Goal: Task Accomplishment & Management: Complete application form

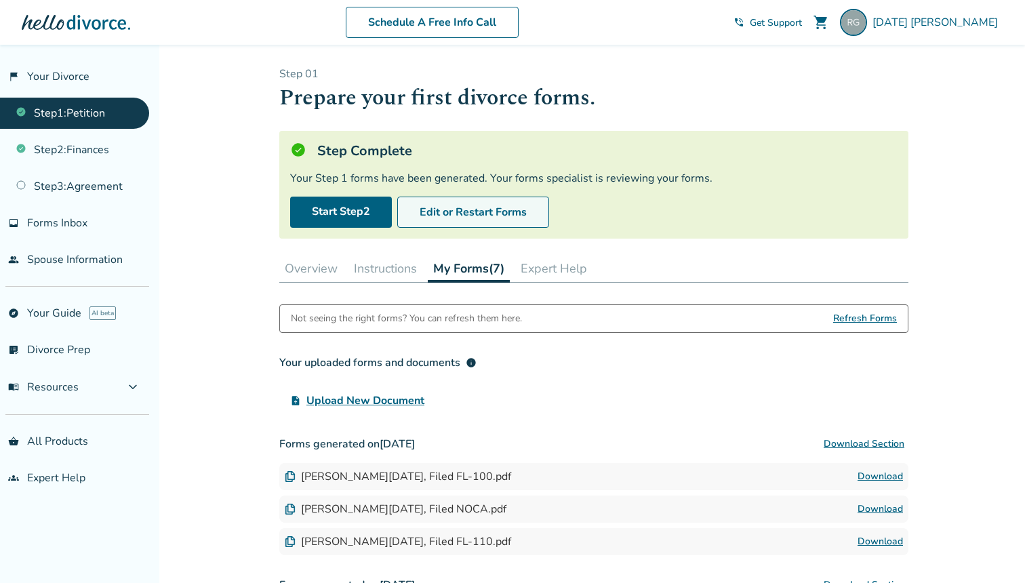
click at [476, 222] on button "Edit or Restart Forms" at bounding box center [473, 212] width 152 height 31
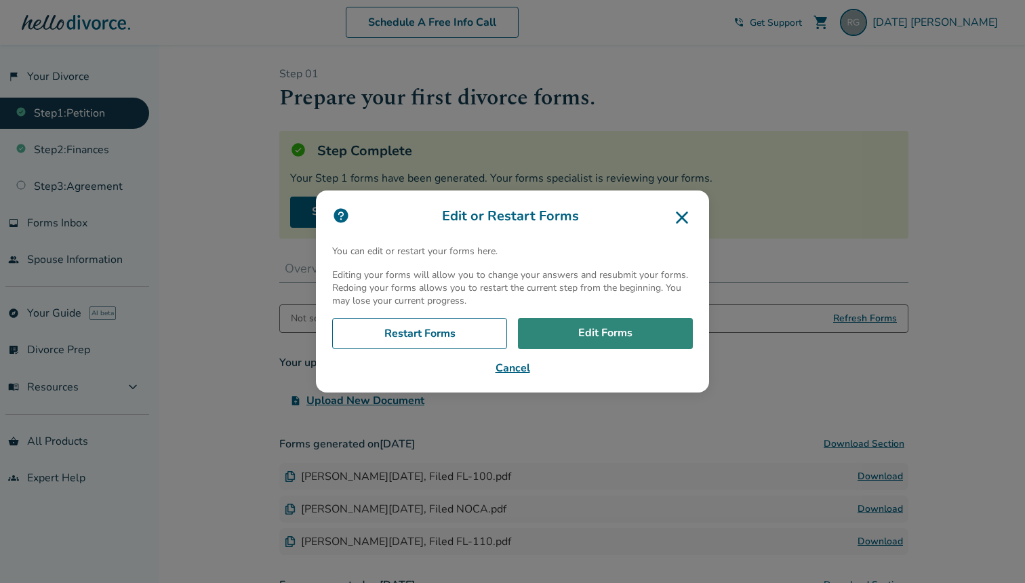
click at [594, 339] on link "Edit Forms" at bounding box center [605, 333] width 175 height 31
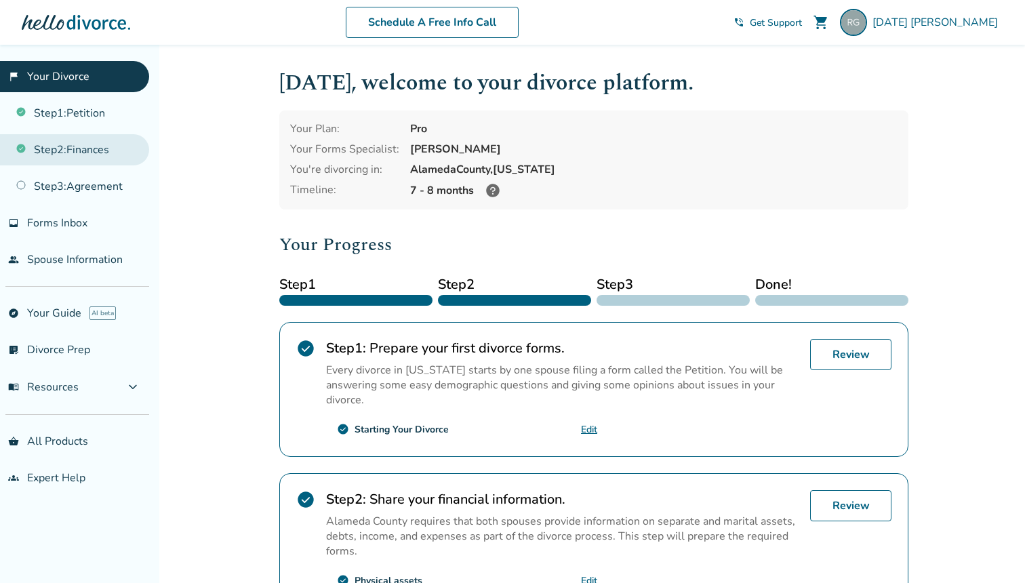
click at [91, 145] on link "Step 2 : Finances" at bounding box center [74, 149] width 149 height 31
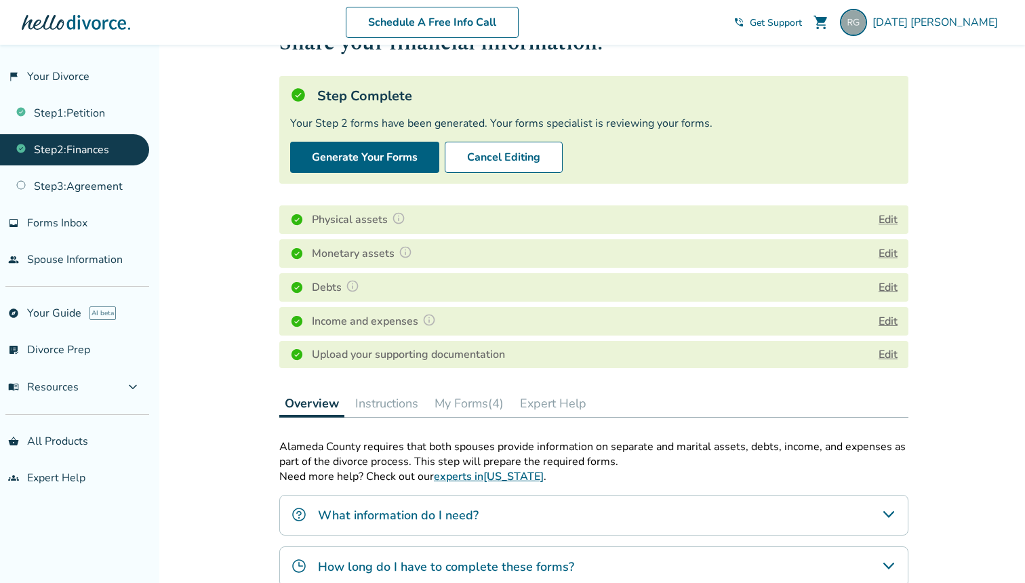
scroll to position [30, 0]
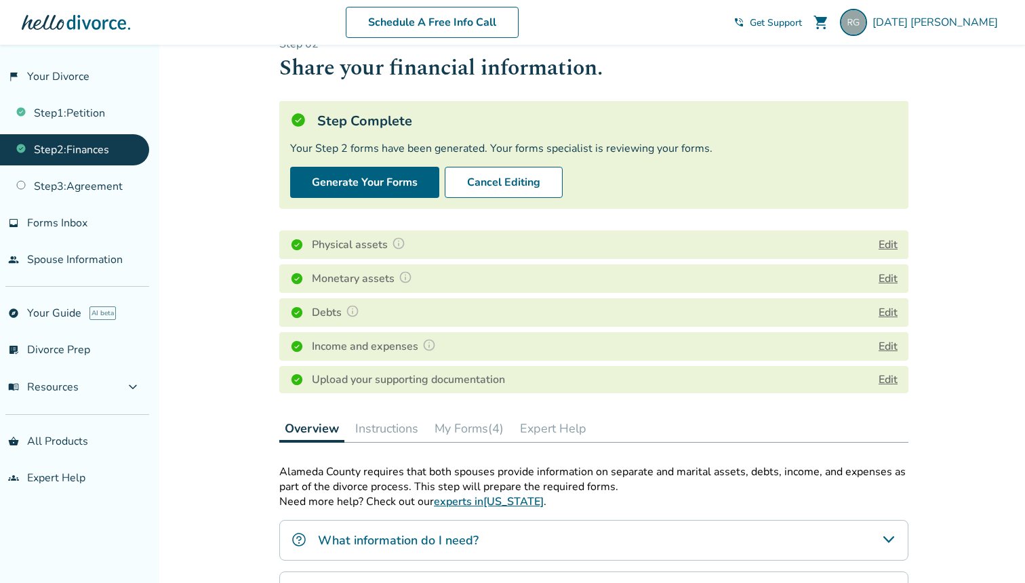
click at [889, 279] on button "Edit" at bounding box center [887, 278] width 19 height 16
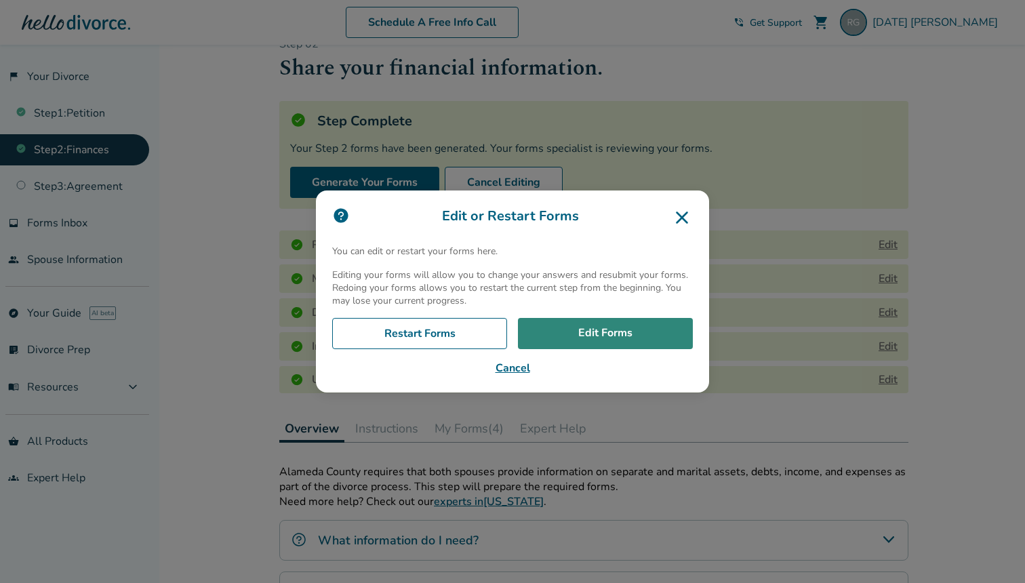
click at [614, 340] on link "Edit Forms" at bounding box center [605, 333] width 175 height 31
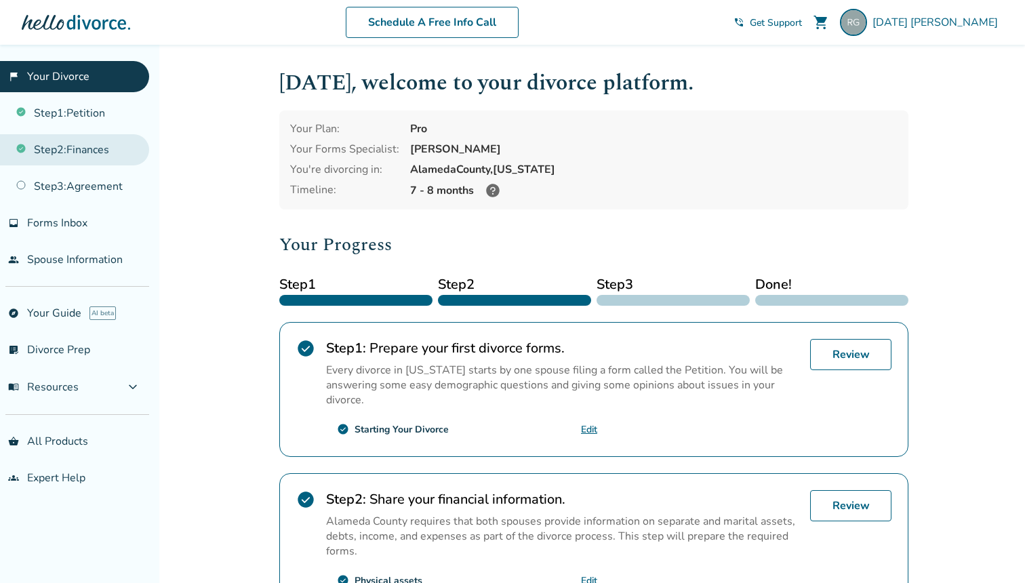
click at [83, 149] on link "Step 2 : Finances" at bounding box center [74, 149] width 149 height 31
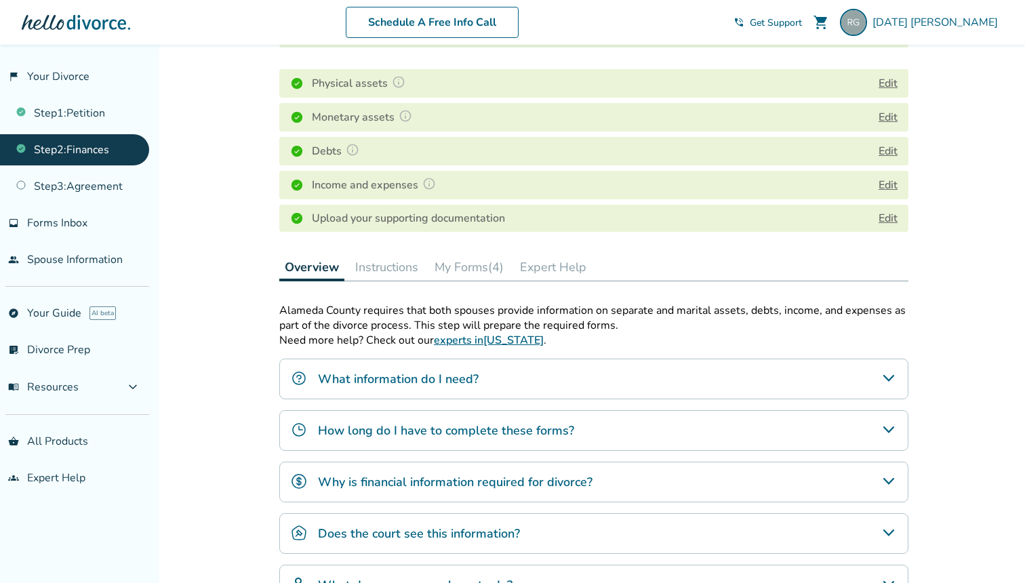
scroll to position [190, 0]
click at [475, 270] on button "My Forms (4)" at bounding box center [469, 268] width 80 height 27
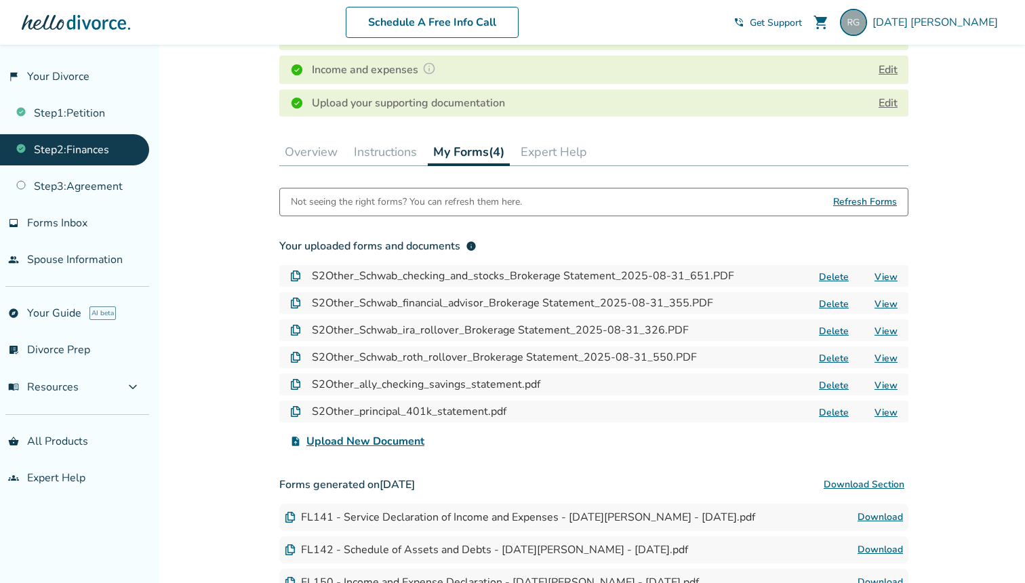
scroll to position [307, 0]
click at [392, 434] on span "Upload New Document" at bounding box center [365, 440] width 118 height 16
click at [0, 0] on input "upload_file Upload New Document" at bounding box center [0, 0] width 0 height 0
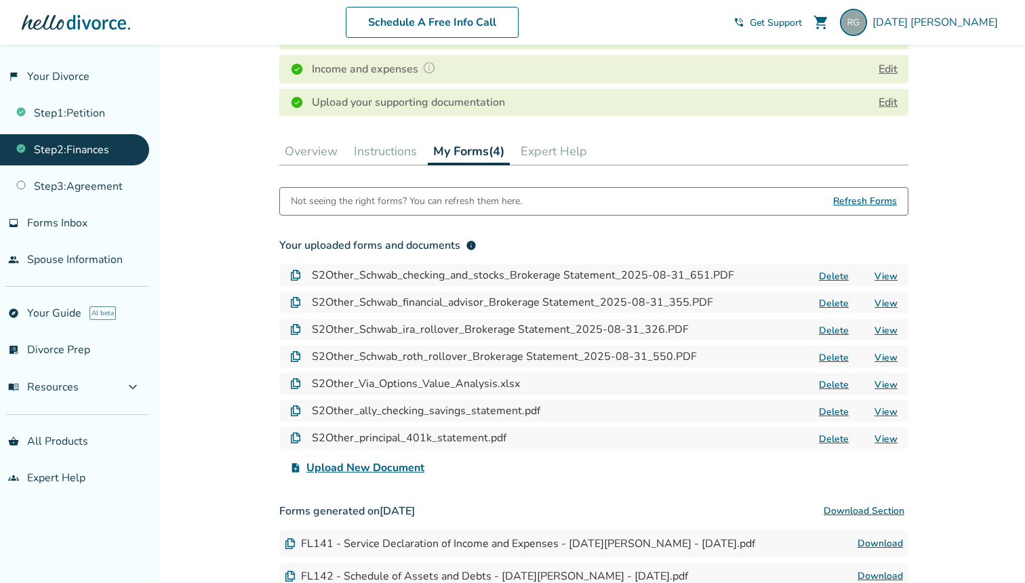
click at [388, 463] on span "Upload New Document" at bounding box center [365, 467] width 118 height 16
click at [0, 0] on input "upload_file Upload New Document" at bounding box center [0, 0] width 0 height 0
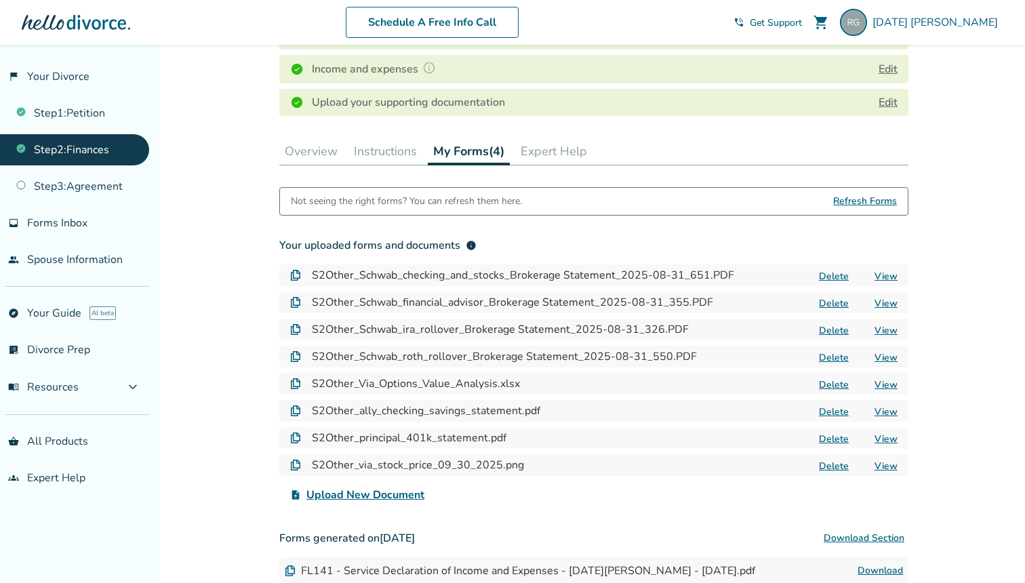
click at [379, 501] on span "Upload New Document" at bounding box center [365, 495] width 118 height 16
click at [0, 0] on input "upload_file Upload New Document" at bounding box center [0, 0] width 0 height 0
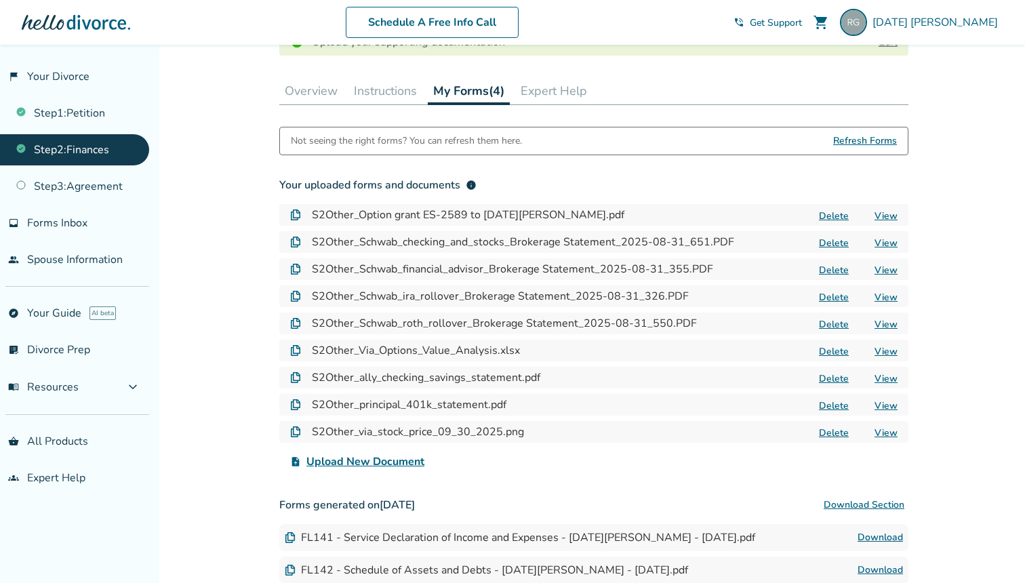
scroll to position [394, 0]
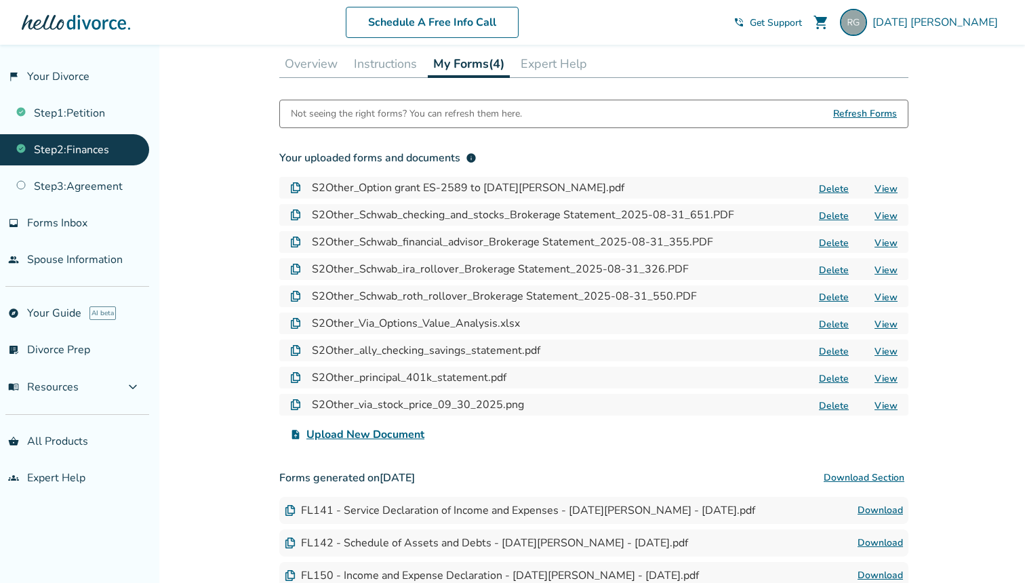
click at [396, 432] on span "Upload New Document" at bounding box center [365, 434] width 118 height 16
click at [0, 0] on input "upload_file Upload New Document" at bounding box center [0, 0] width 0 height 0
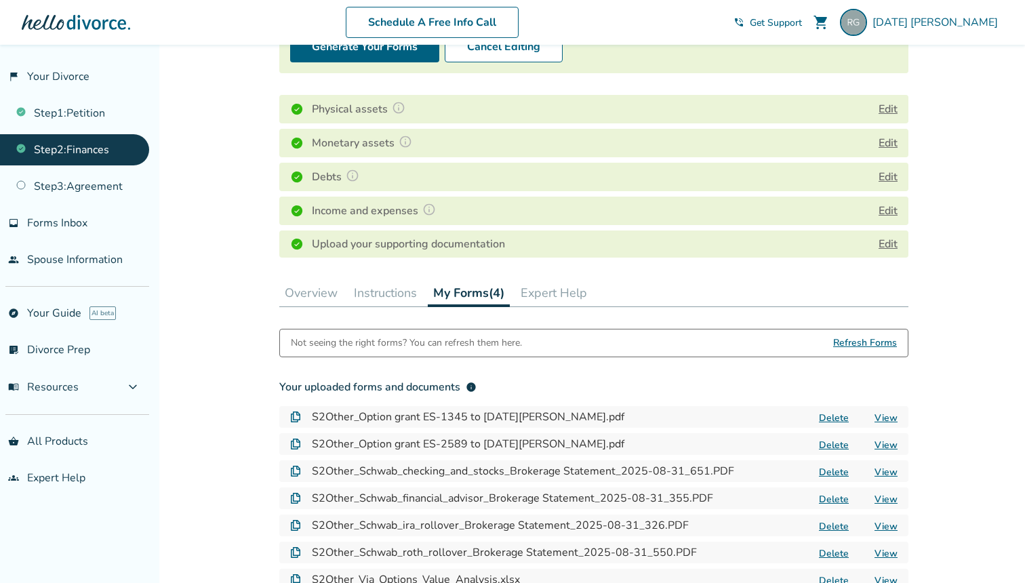
scroll to position [0, 0]
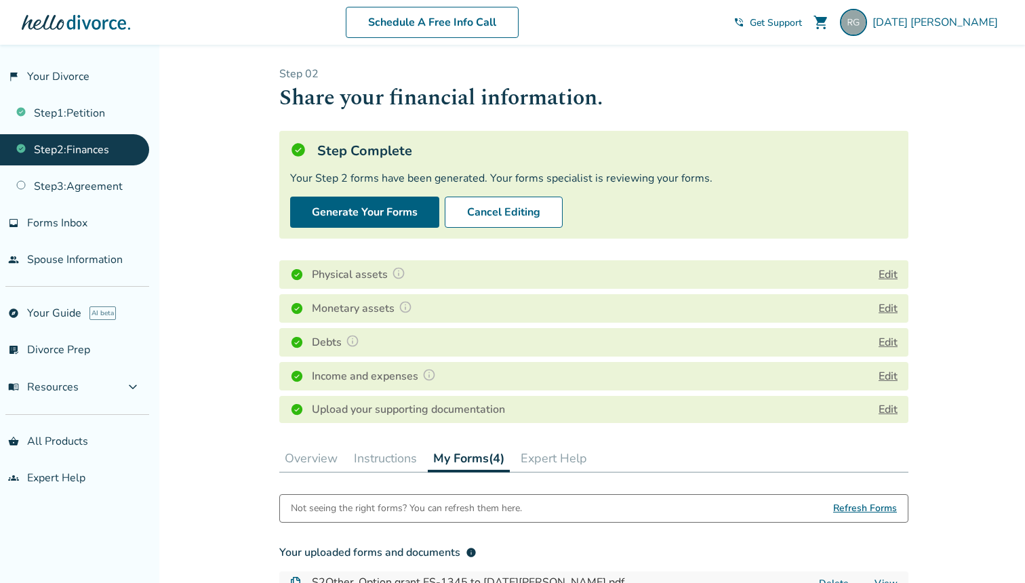
click at [894, 310] on button "Edit" at bounding box center [887, 308] width 19 height 16
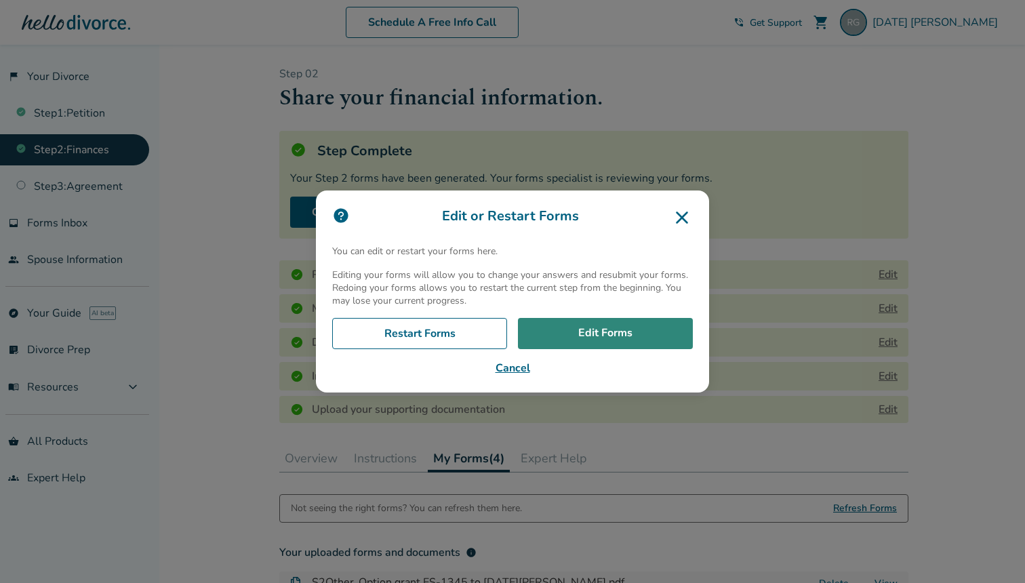
click at [617, 335] on link "Edit Forms" at bounding box center [605, 333] width 175 height 31
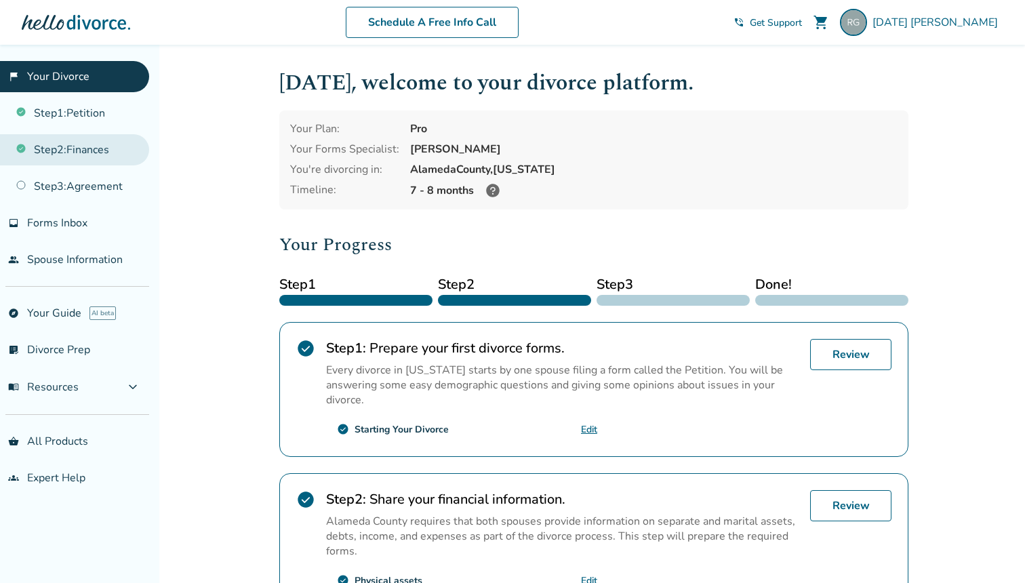
click at [106, 154] on link "Step 2 : Finances" at bounding box center [74, 149] width 149 height 31
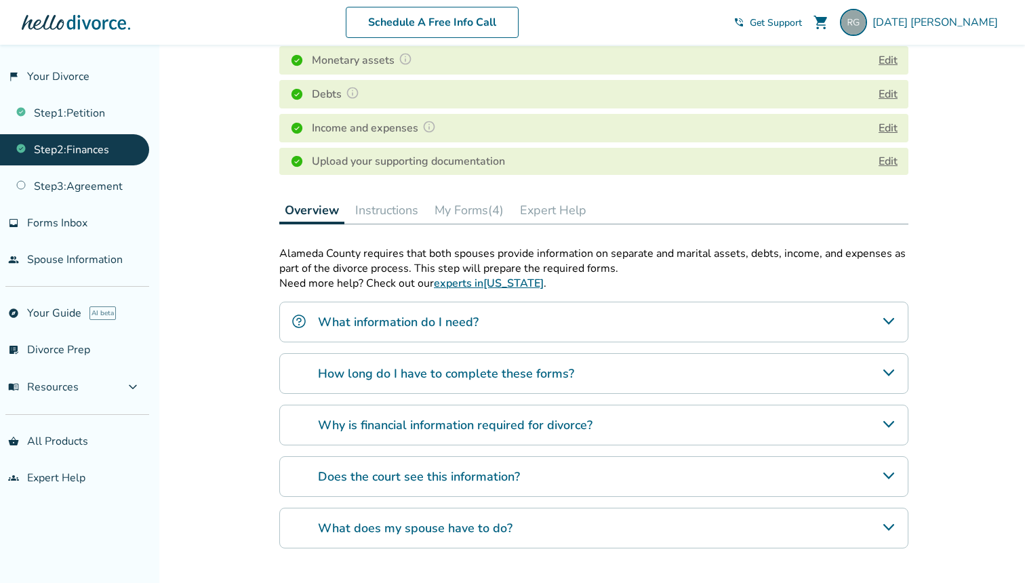
scroll to position [343, 0]
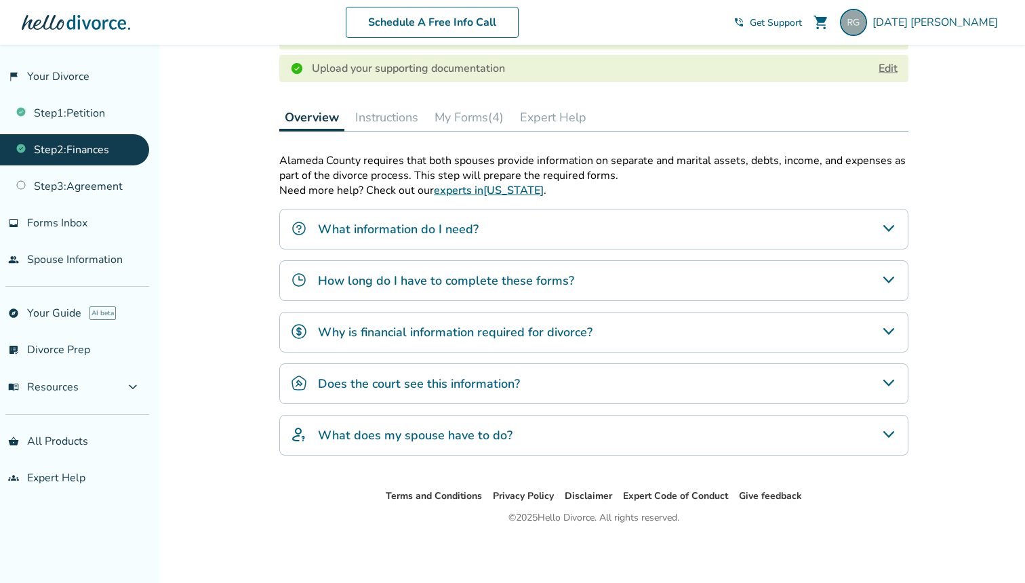
click at [474, 110] on button "My Forms (4)" at bounding box center [469, 117] width 80 height 27
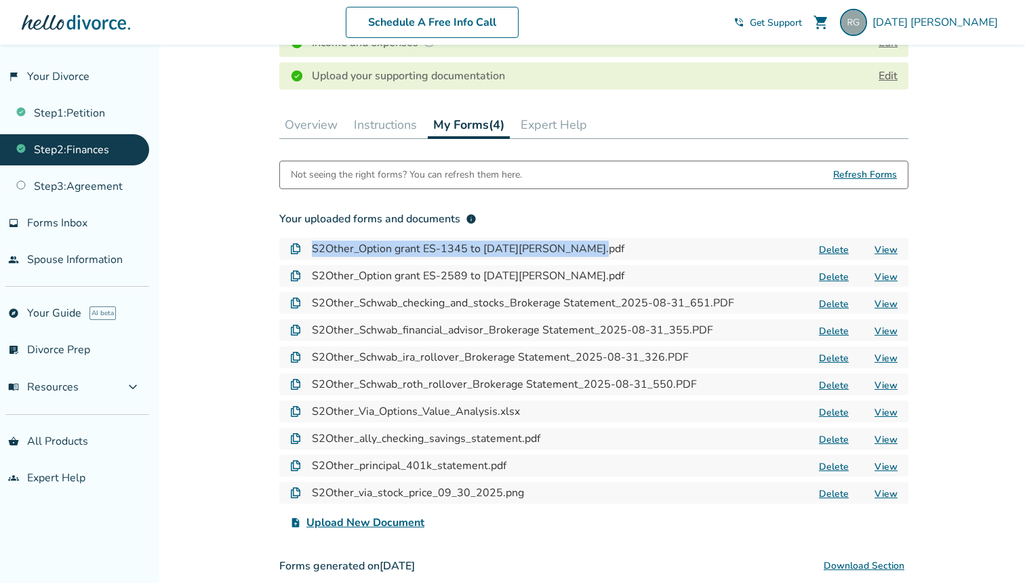
drag, startPoint x: 614, startPoint y: 243, endPoint x: 314, endPoint y: 243, distance: 299.5
click at [314, 243] on div "S2Other_Option grant ES-1345 to Raja Gangopadhya.pdf Delete View" at bounding box center [593, 249] width 629 height 22
copy h4 "S2Other_Option grant ES-1345 to [DATE][PERSON_NAME].pdf"
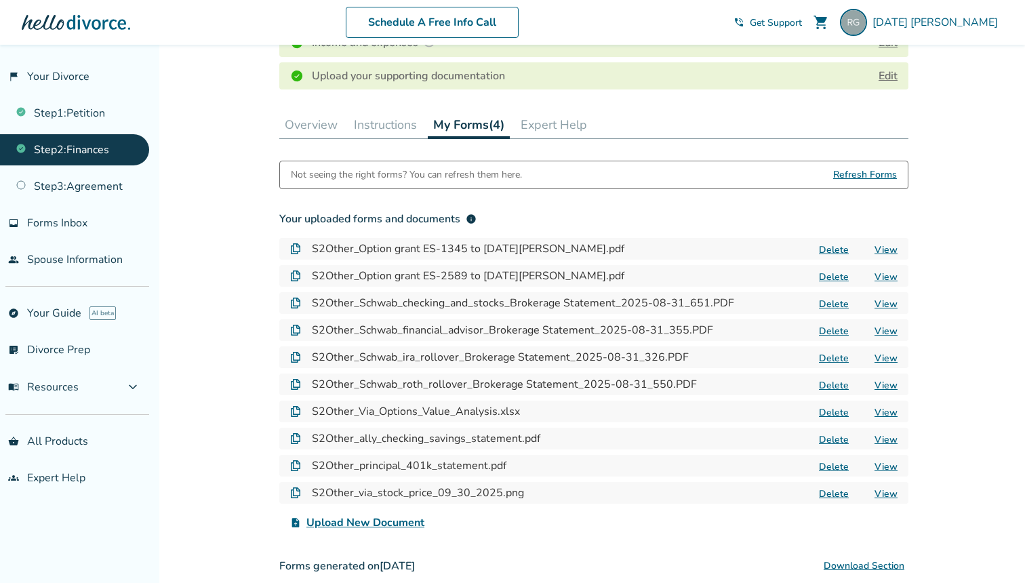
click at [566, 281] on h4 "S2Other_Option grant ES-2589 to [DATE][PERSON_NAME].pdf" at bounding box center [468, 276] width 312 height 16
click at [445, 415] on h4 "S2Other_Via_Options_Value_Analysis.xlsx" at bounding box center [416, 411] width 208 height 16
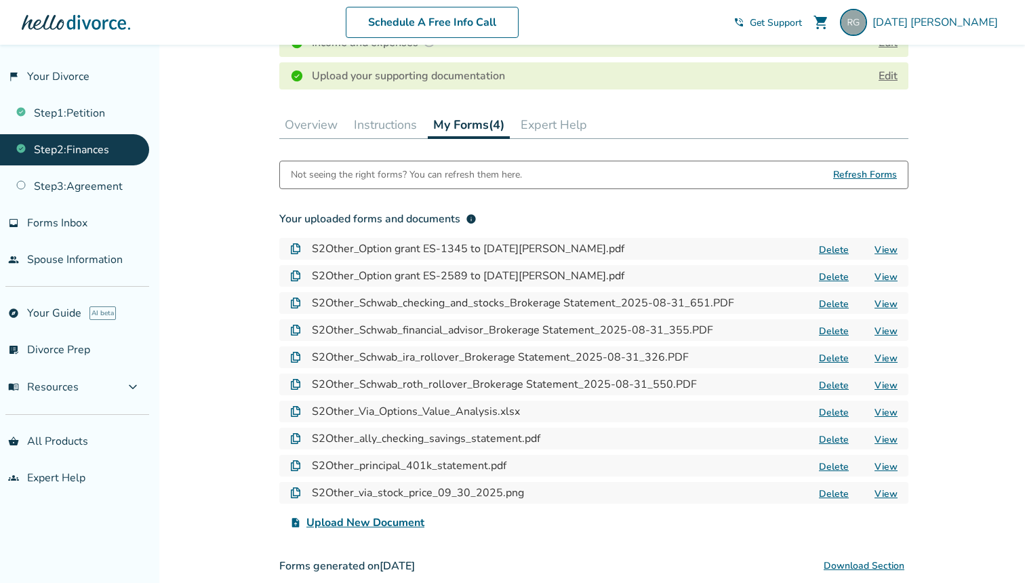
click at [445, 415] on h4 "S2Other_Via_Options_Value_Analysis.xlsx" at bounding box center [416, 411] width 208 height 16
click at [434, 491] on h4 "S2Other_via_stock_price_09_30_2025.png" at bounding box center [418, 492] width 212 height 16
click at [533, 277] on h4 "S2Other_Option grant ES-2589 to [DATE][PERSON_NAME].pdf" at bounding box center [468, 276] width 312 height 16
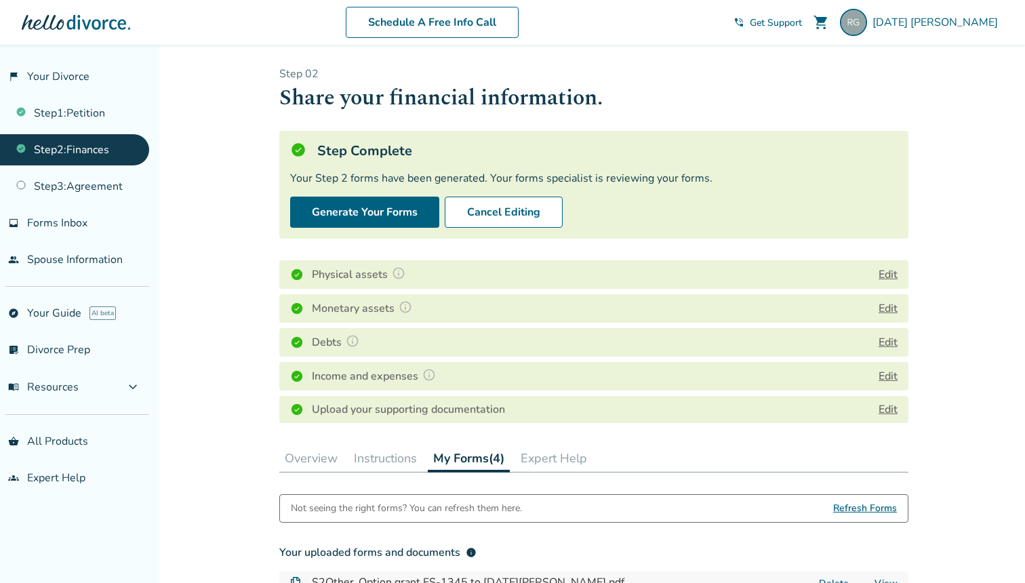
click at [888, 306] on button "Edit" at bounding box center [887, 308] width 19 height 16
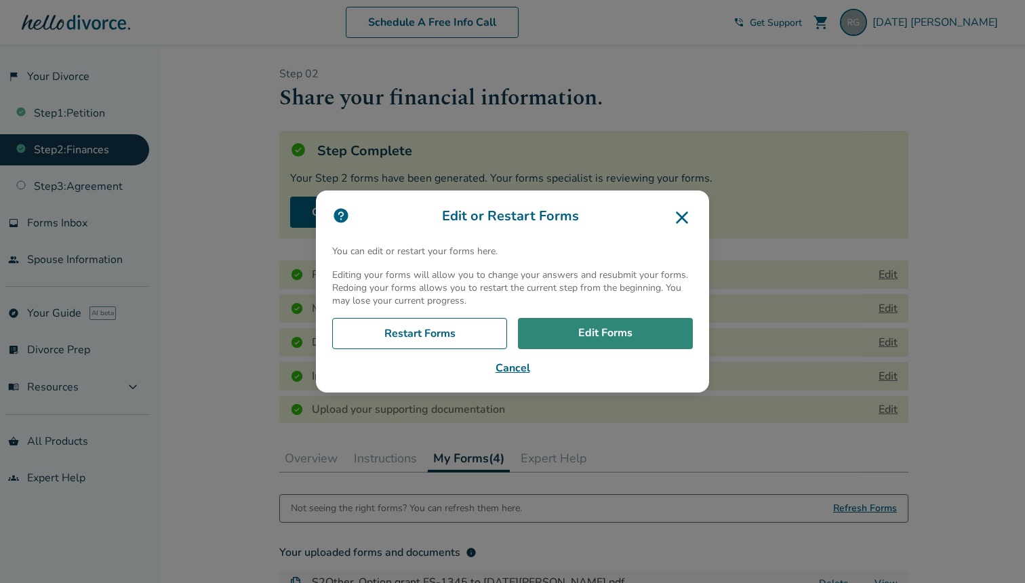
click at [586, 330] on link "Edit Forms" at bounding box center [605, 333] width 175 height 31
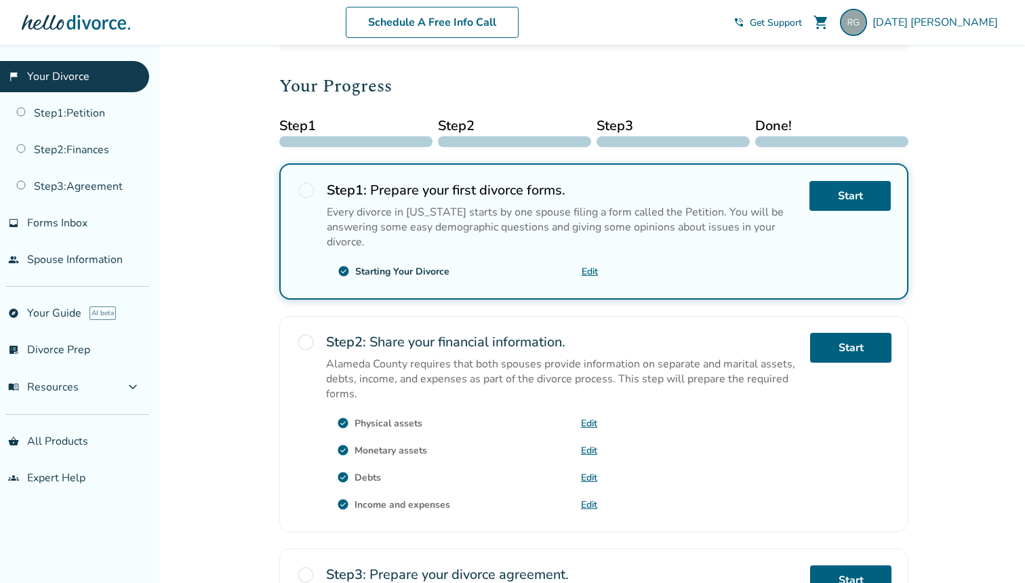
scroll to position [156, 0]
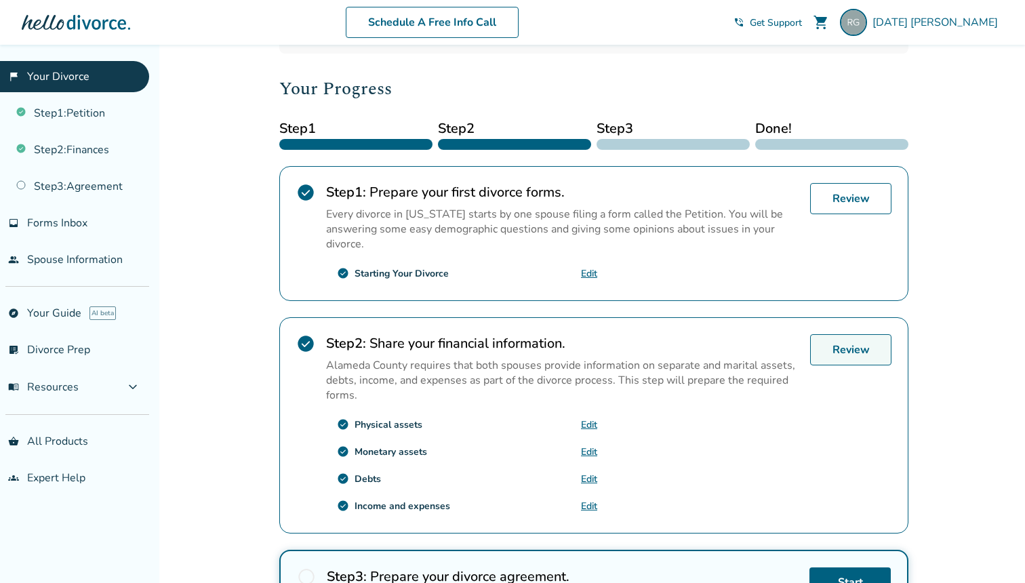
click at [855, 353] on link "Review" at bounding box center [850, 349] width 81 height 31
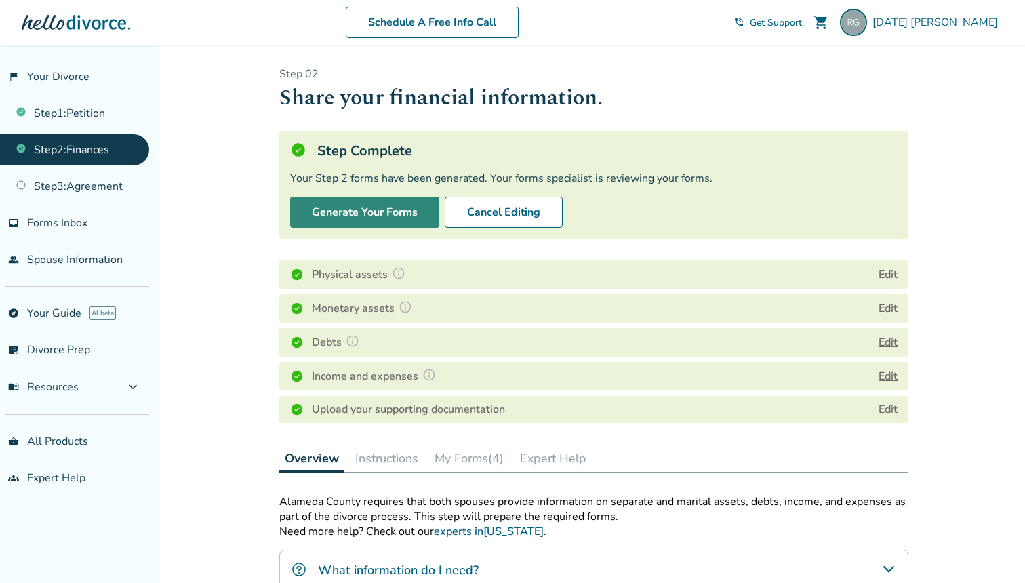
click at [369, 217] on button "Generate Your Forms" at bounding box center [364, 212] width 149 height 31
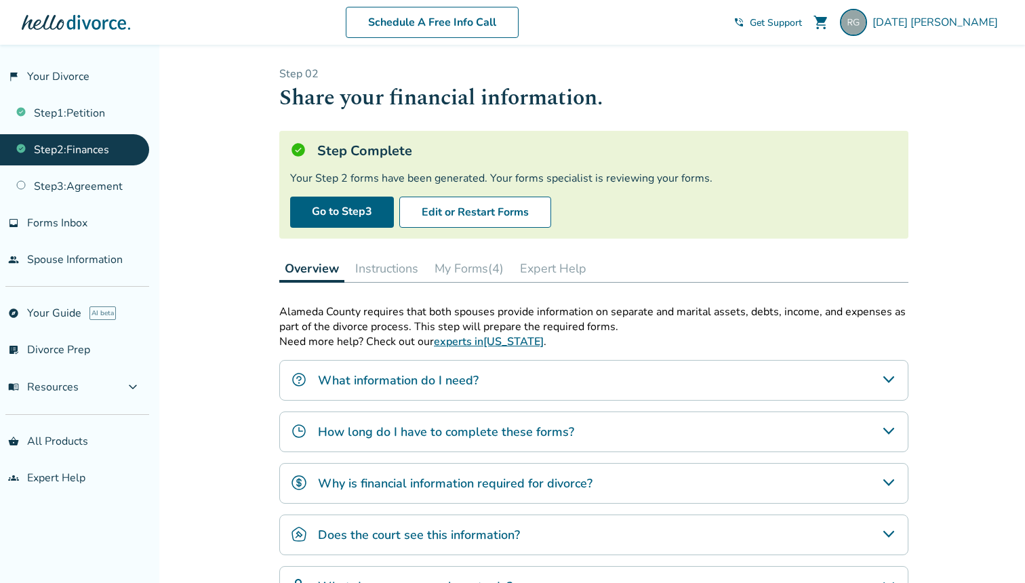
click at [497, 266] on button "My Forms (4)" at bounding box center [469, 268] width 80 height 27
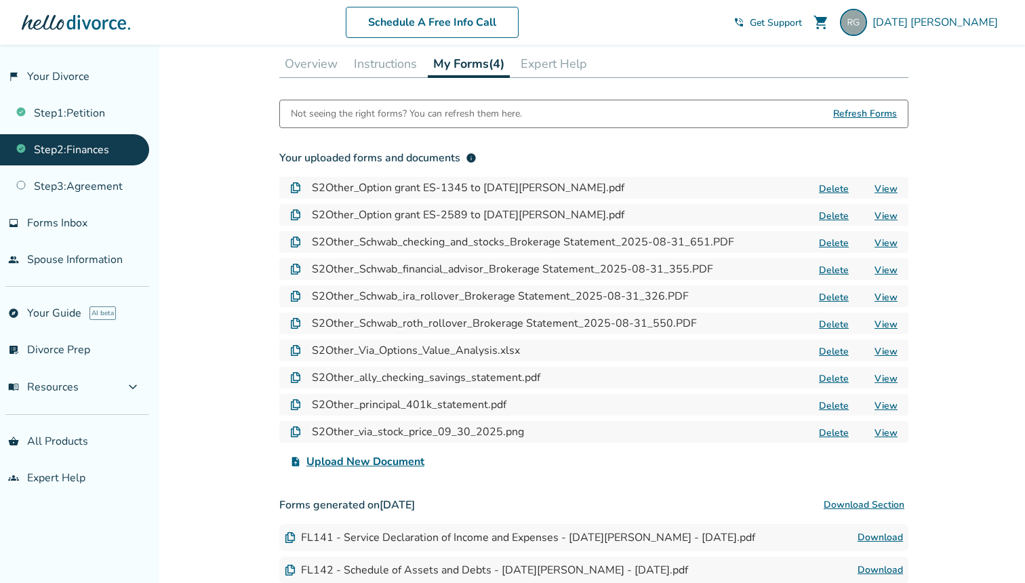
scroll to position [203, 0]
click at [401, 471] on span "Upload New Document" at bounding box center [365, 463] width 118 height 16
click at [0, 0] on input "upload_file Upload New Document" at bounding box center [0, 0] width 0 height 0
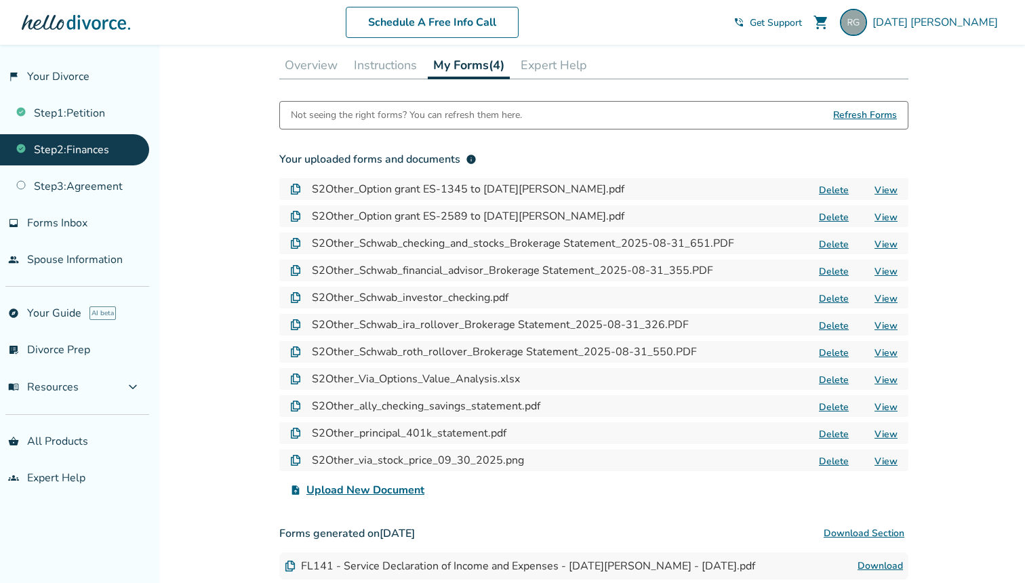
scroll to position [243, 0]
